Goal: Task Accomplishment & Management: Use online tool/utility

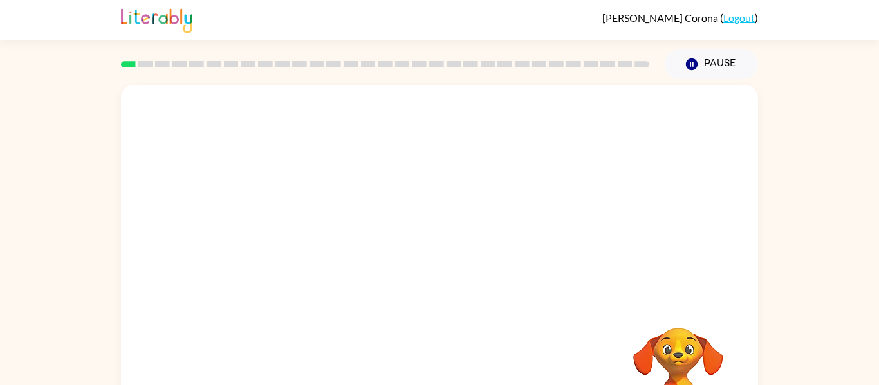
click at [558, 62] on rect at bounding box center [556, 64] width 15 height 6
drag, startPoint x: 136, startPoint y: 62, endPoint x: 244, endPoint y: 74, distance: 108.2
click at [244, 74] on div at bounding box center [385, 64] width 544 height 45
click at [440, 272] on div at bounding box center [439, 275] width 82 height 47
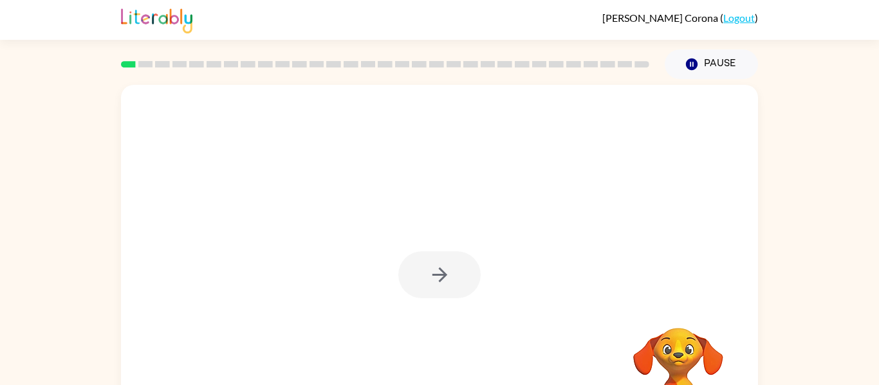
click at [440, 272] on div at bounding box center [439, 275] width 82 height 47
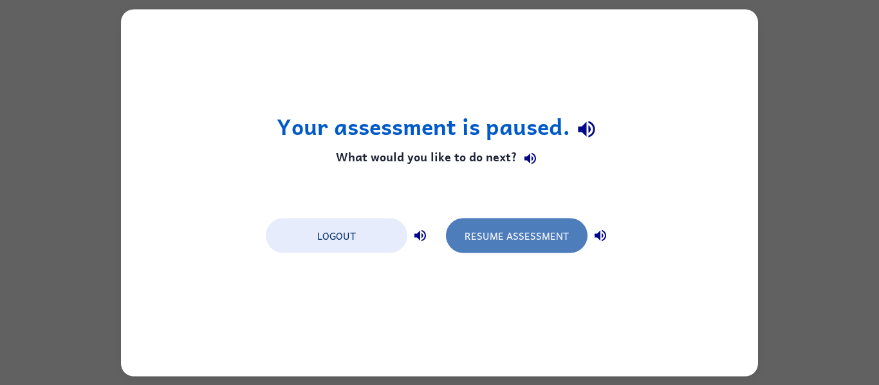
click at [502, 248] on button "Resume Assessment" at bounding box center [517, 235] width 142 height 35
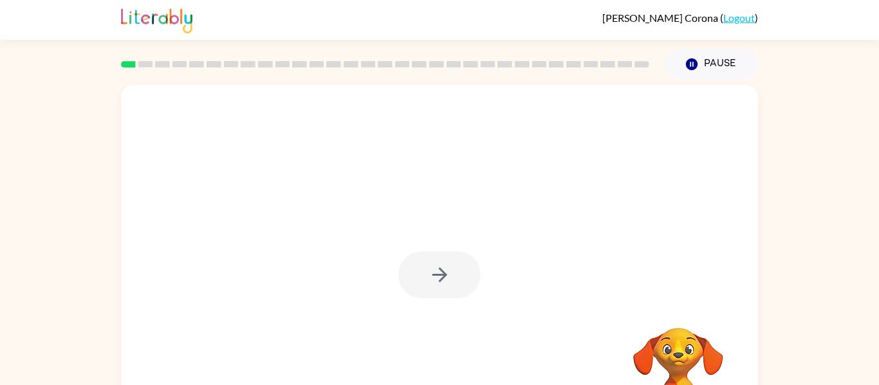
click at [132, 62] on rect at bounding box center [128, 64] width 15 height 6
click at [438, 275] on div at bounding box center [439, 275] width 82 height 47
click at [446, 283] on icon "button" at bounding box center [440, 275] width 23 height 23
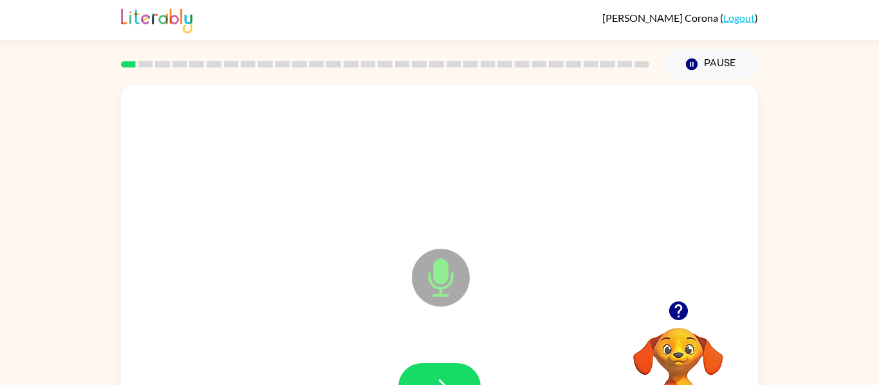
scroll to position [67, 0]
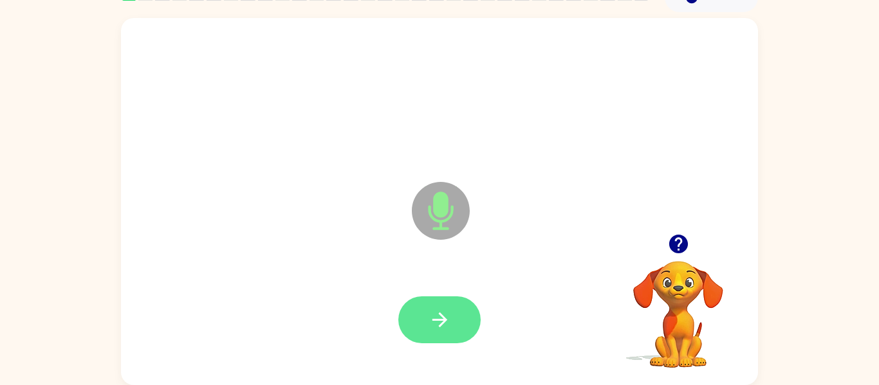
click at [437, 320] on icon "button" at bounding box center [439, 320] width 15 height 15
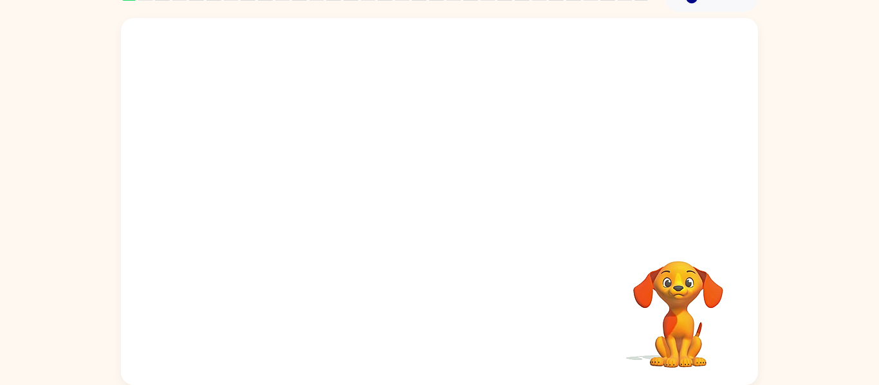
scroll to position [0, 0]
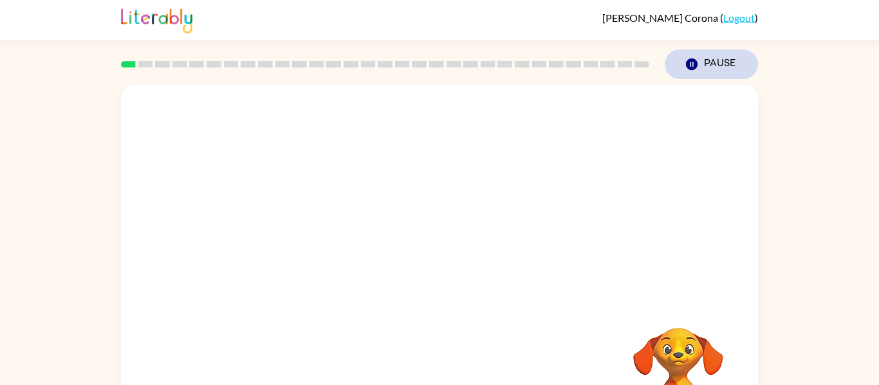
click at [685, 69] on icon "Pause" at bounding box center [692, 64] width 14 height 14
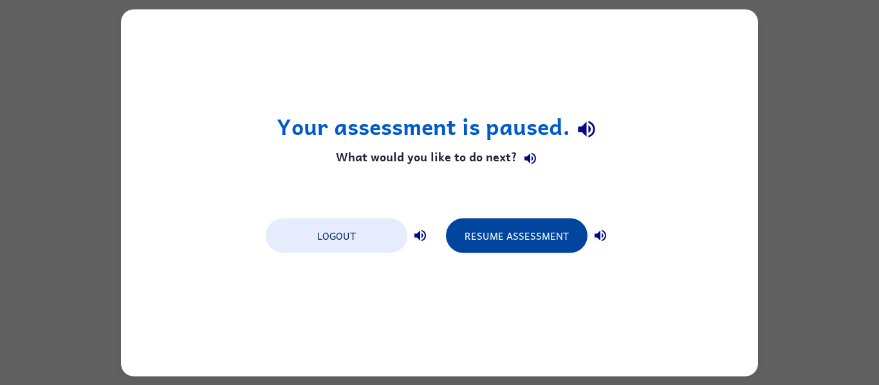
click at [486, 241] on button "Resume Assessment" at bounding box center [517, 235] width 142 height 35
